Goal: Task Accomplishment & Management: Manage account settings

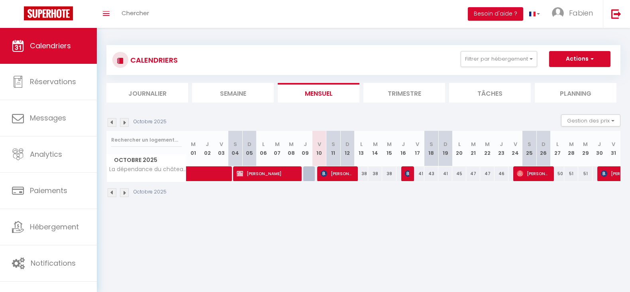
select select
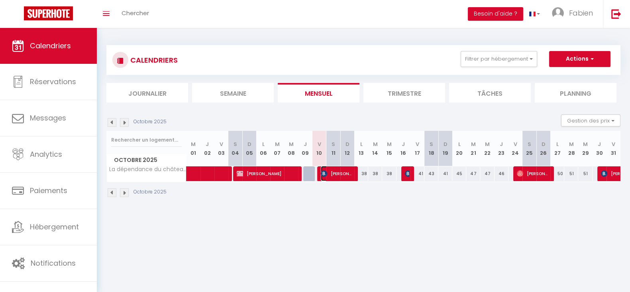
click at [352, 173] on span "[PERSON_NAME]" at bounding box center [337, 173] width 33 height 15
select select "OK"
select select "0"
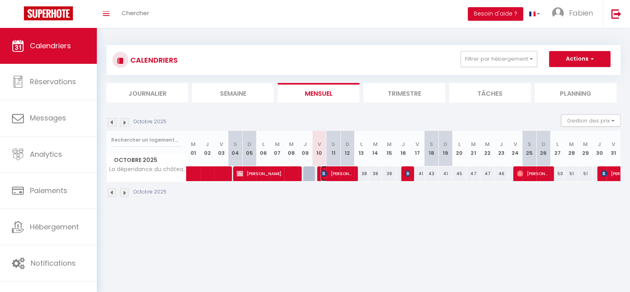
select select "1"
select select
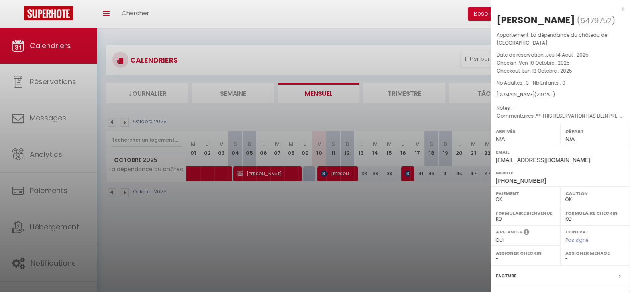
click at [613, 11] on div "x" at bounding box center [556, 9] width 133 height 10
